Goal: Register for event/course

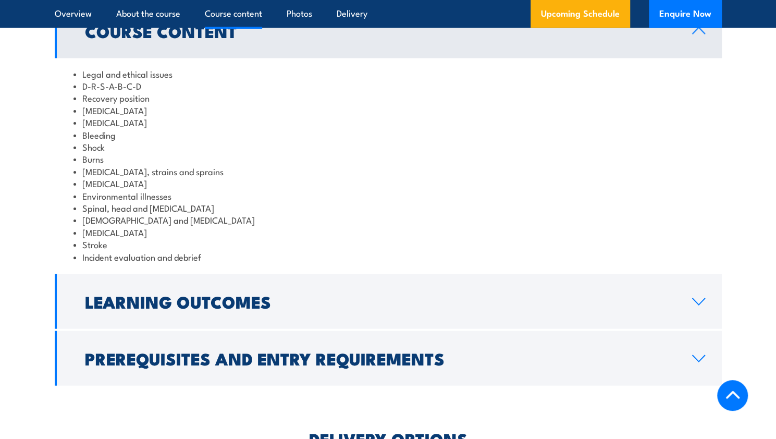
scroll to position [1264, 0]
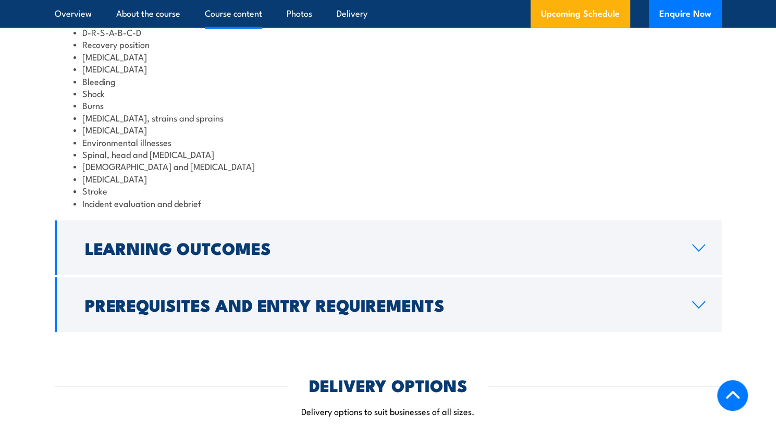
click at [541, 275] on link "Learning Outcomes" at bounding box center [388, 248] width 667 height 55
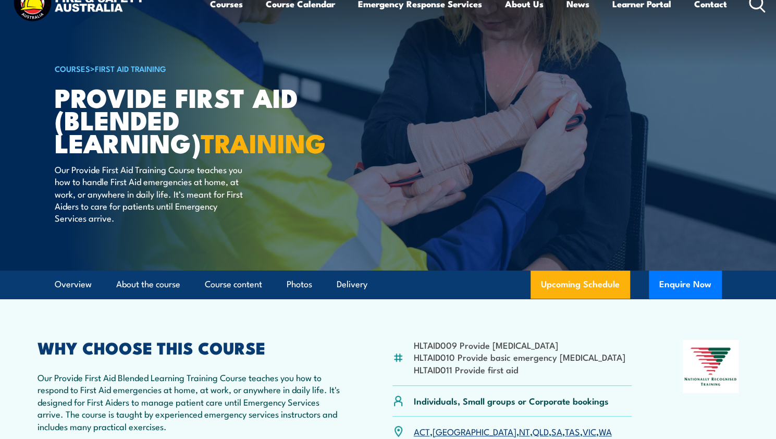
scroll to position [0, 0]
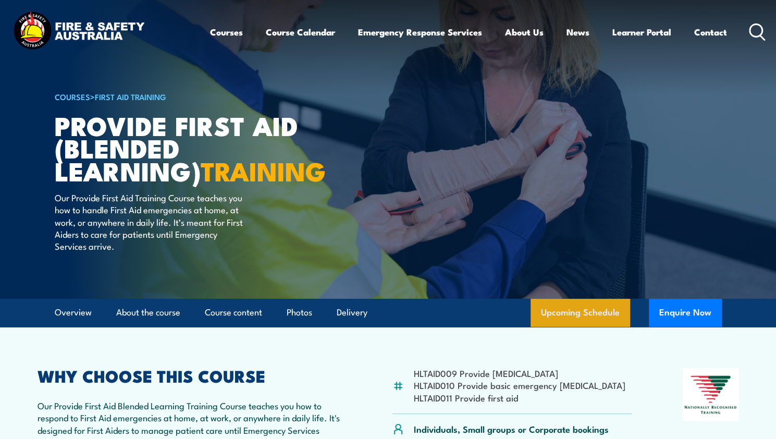
click at [593, 327] on link "Upcoming Schedule" at bounding box center [581, 313] width 100 height 28
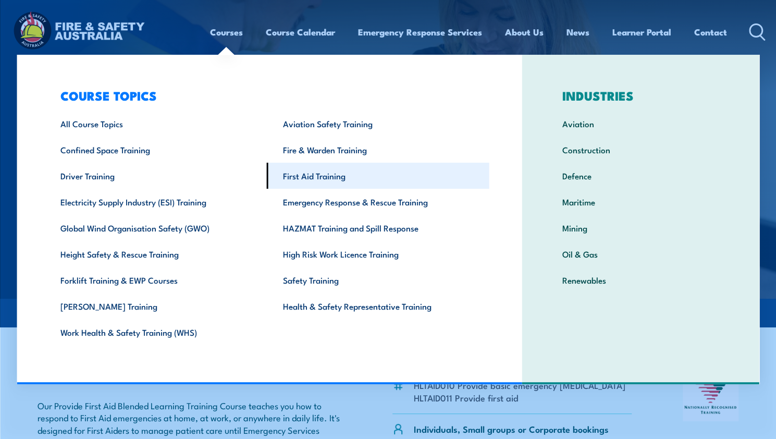
click at [298, 182] on link "First Aid Training" at bounding box center [378, 176] width 223 height 26
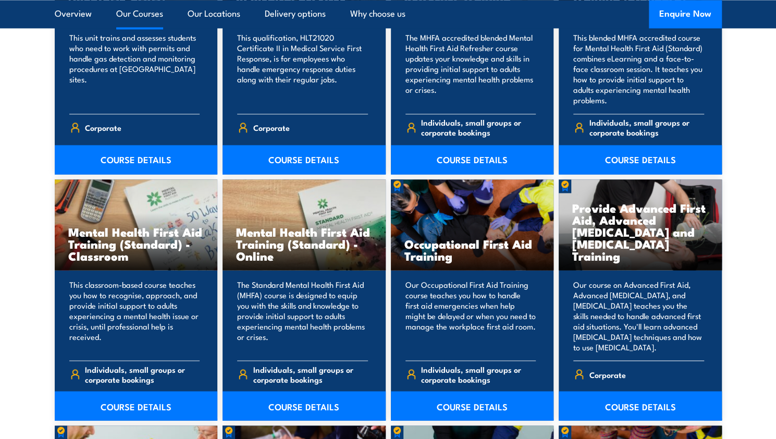
scroll to position [974, 0]
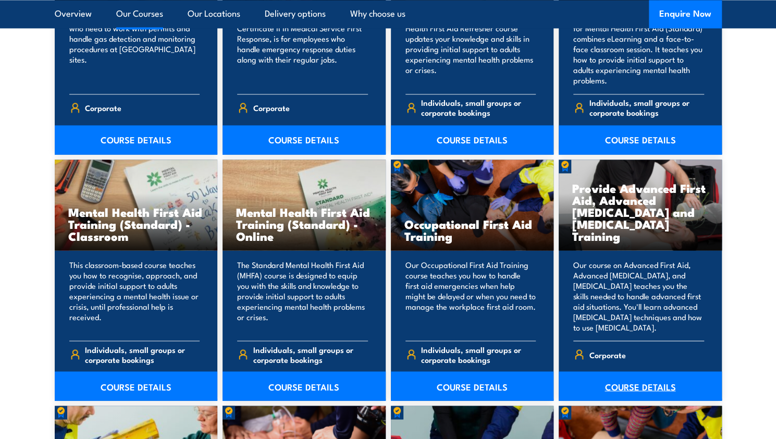
click at [655, 379] on link "COURSE DETAILS" at bounding box center [640, 385] width 163 height 29
click at [656, 379] on link "COURSE DETAILS" at bounding box center [640, 385] width 163 height 29
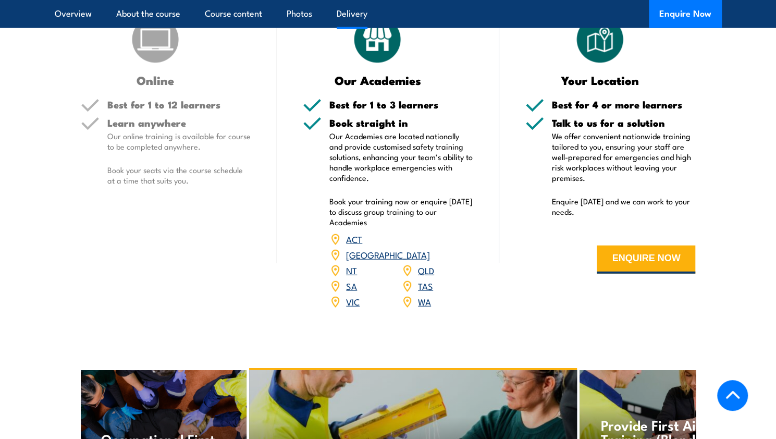
scroll to position [1451, 0]
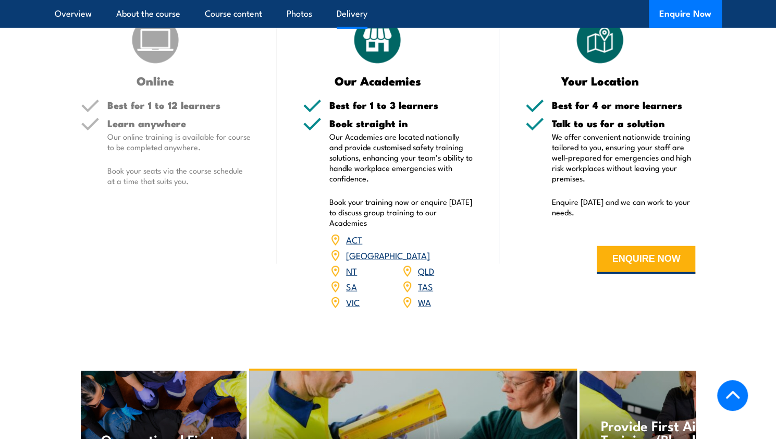
click at [428, 277] on link "QLD" at bounding box center [426, 270] width 16 height 13
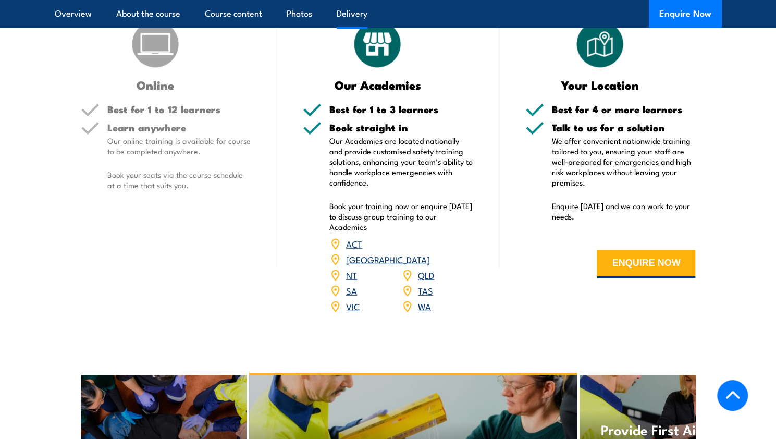
scroll to position [1445, 0]
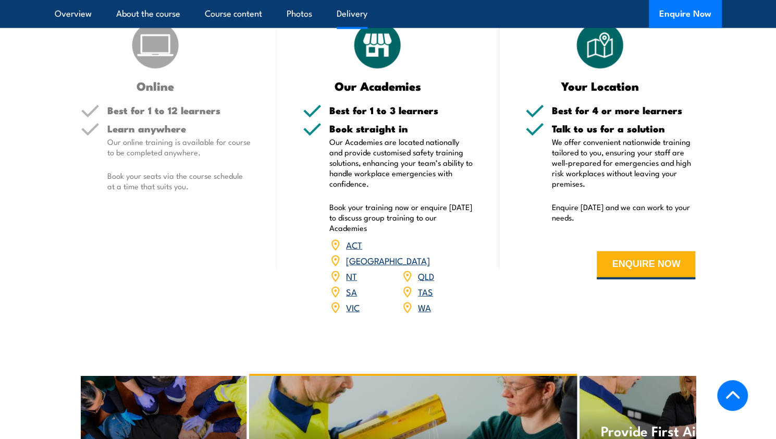
click at [427, 278] on link "QLD" at bounding box center [426, 276] width 16 height 13
click at [424, 281] on link "QLD" at bounding box center [426, 276] width 16 height 13
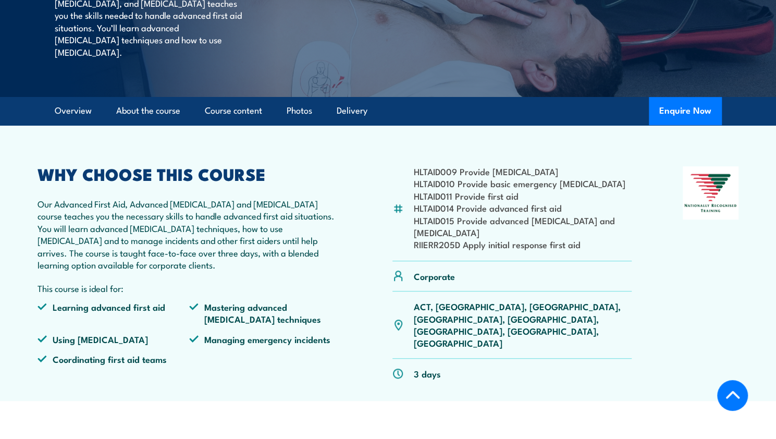
scroll to position [272, 0]
